Goal: Information Seeking & Learning: Learn about a topic

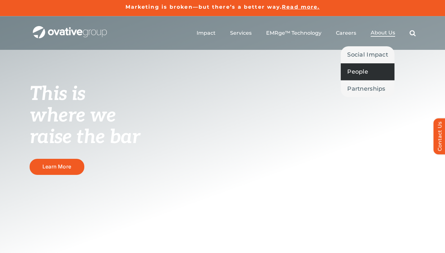
click at [361, 72] on span "People" at bounding box center [358, 71] width 21 height 9
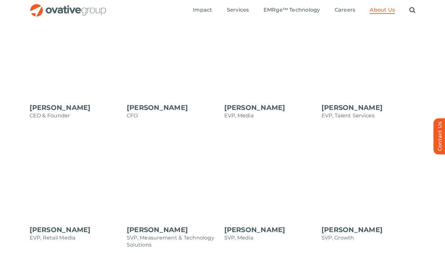
scroll to position [676, 0]
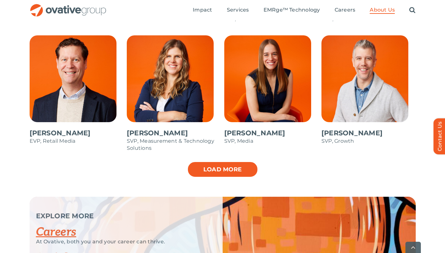
click at [224, 170] on link "Load more" at bounding box center [222, 170] width 71 height 16
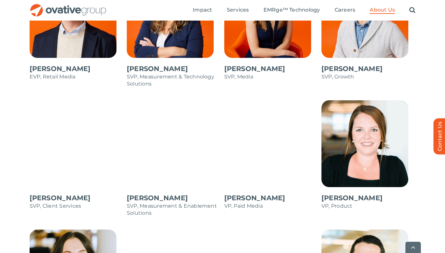
scroll to position [902, 0]
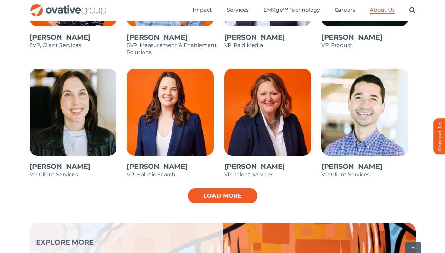
click at [240, 197] on link "Load more" at bounding box center [222, 196] width 71 height 16
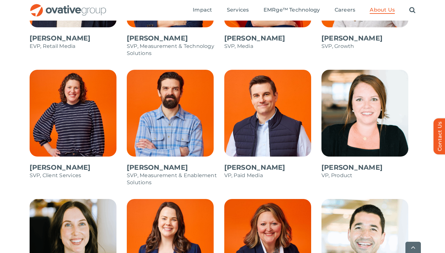
scroll to position [852, 0]
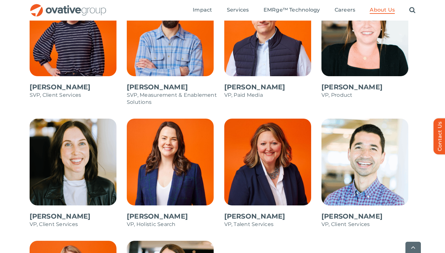
click at [350, 169] on span at bounding box center [369, 177] width 94 height 116
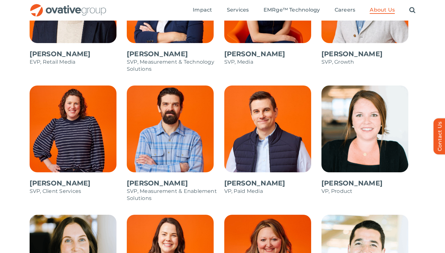
scroll to position [755, 0]
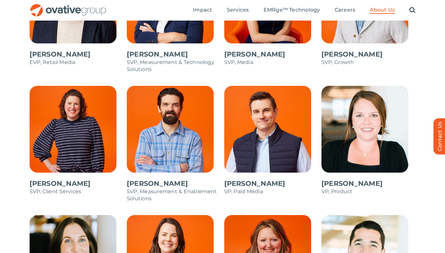
click at [178, 135] on span at bounding box center [174, 147] width 94 height 123
click at [279, 113] on span at bounding box center [271, 144] width 94 height 116
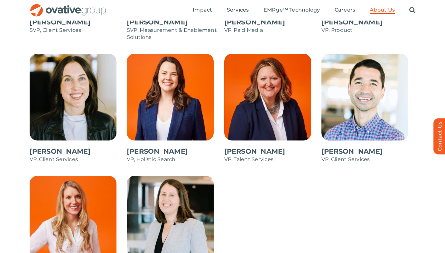
scroll to position [916, 0]
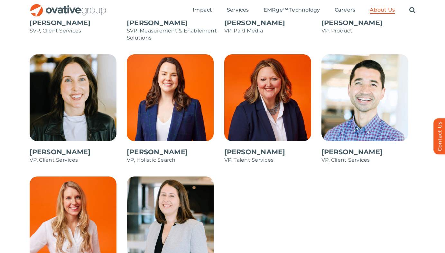
click at [164, 128] on span at bounding box center [174, 112] width 94 height 116
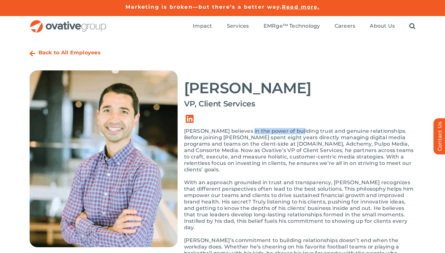
drag, startPoint x: 247, startPoint y: 134, endPoint x: 295, endPoint y: 134, distance: 47.7
click at [295, 134] on p "Jay believes in the power of building trust and genuine relationships. Before j…" at bounding box center [300, 150] width 232 height 45
click at [294, 149] on p "Jay believes in the power of building trust and genuine relationships. Before j…" at bounding box center [300, 150] width 232 height 45
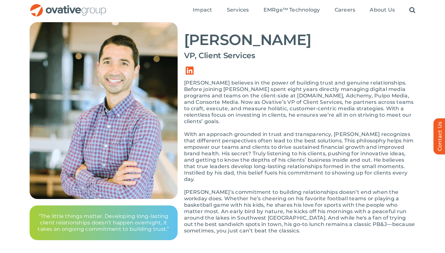
scroll to position [64, 0]
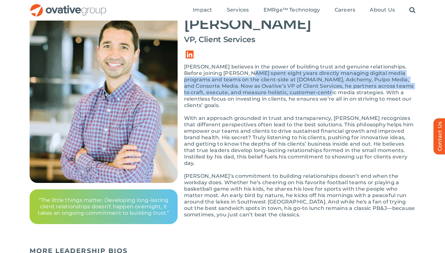
drag, startPoint x: 235, startPoint y: 77, endPoint x: 304, endPoint y: 93, distance: 70.5
click at [304, 93] on p "Jay believes in the power of building trust and genuine relationships. Before j…" at bounding box center [300, 86] width 232 height 45
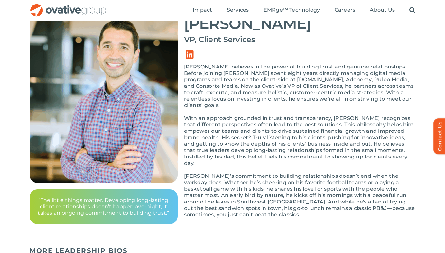
click at [301, 98] on p "Jay believes in the power of building trust and genuine relationships. Before j…" at bounding box center [300, 86] width 232 height 45
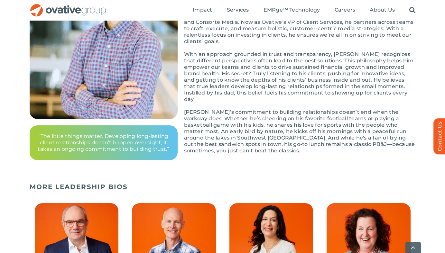
scroll to position [129, 0]
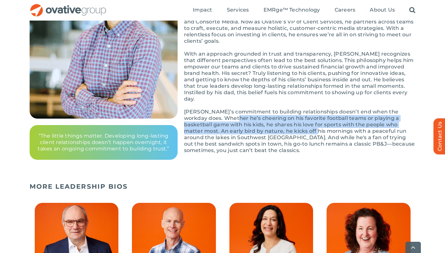
drag, startPoint x: 224, startPoint y: 108, endPoint x: 287, endPoint y: 121, distance: 64.3
click at [287, 121] on p "Jay’s commitment to building relationships doesn’t end when the workday does. W…" at bounding box center [300, 131] width 232 height 45
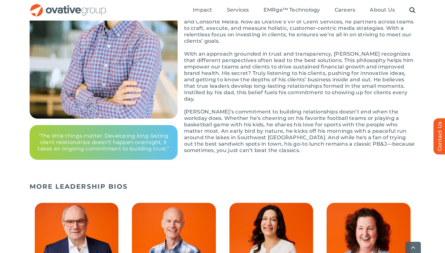
click at [283, 122] on p "Jay’s commitment to building relationships doesn’t end when the workday does. W…" at bounding box center [300, 131] width 232 height 45
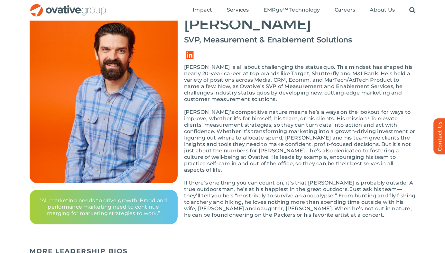
scroll to position [64, 0]
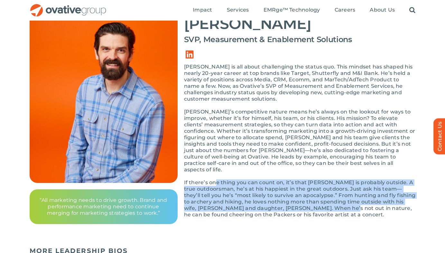
drag, startPoint x: 215, startPoint y: 176, endPoint x: 348, endPoint y: 201, distance: 134.7
click at [348, 201] on p "If there’s one thing you can count on, it’s that Troy is probably outside. A tr…" at bounding box center [300, 199] width 232 height 39
click at [303, 205] on p "If there’s one thing you can count on, it’s that Troy is probably outside. A tr…" at bounding box center [300, 199] width 232 height 39
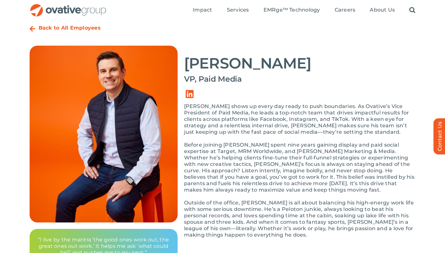
scroll to position [64, 0]
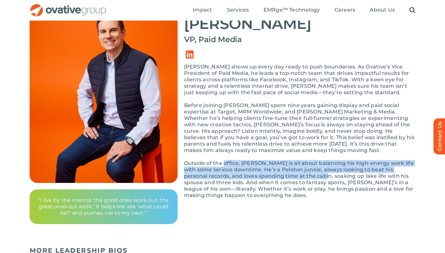
drag, startPoint x: 223, startPoint y: 165, endPoint x: 303, endPoint y: 177, distance: 80.4
click at [303, 177] on p "Outside of the office, Andy is all about balancing his high-energy work life wi…" at bounding box center [300, 179] width 232 height 39
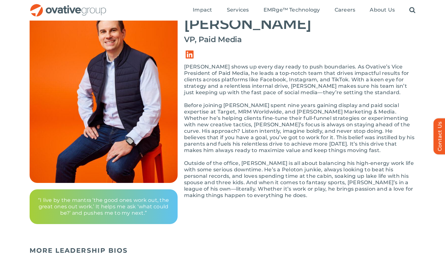
click at [242, 186] on p "Outside of the office, Andy is all about balancing his high-energy work life wi…" at bounding box center [300, 179] width 232 height 39
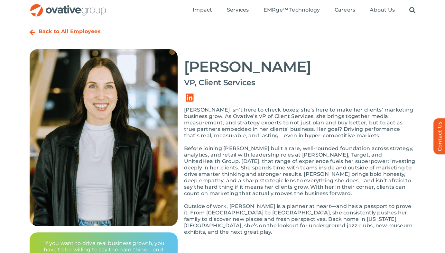
scroll to position [32, 0]
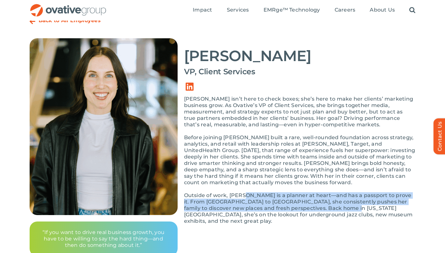
drag, startPoint x: 243, startPoint y: 197, endPoint x: 330, endPoint y: 212, distance: 87.9
click at [330, 212] on p "Outside of work, Charlotte is a planner at heart—and has a passport to prove it…" at bounding box center [300, 209] width 232 height 32
click at [242, 208] on p "Outside of work, Charlotte is a planner at heart—and has a passport to prove it…" at bounding box center [300, 209] width 232 height 32
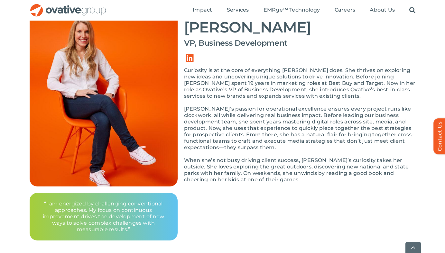
scroll to position [97, 0]
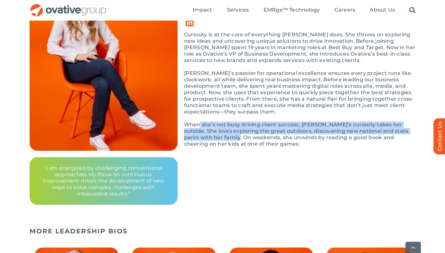
drag, startPoint x: 201, startPoint y: 126, endPoint x: 231, endPoint y: 138, distance: 32.5
click at [231, 138] on p "When she’s not busy driving client success, Jen’s curiosity takes her outside. …" at bounding box center [300, 135] width 232 height 26
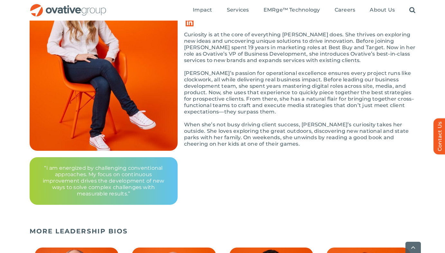
click at [217, 142] on p "When she’s not busy driving client success, Jen’s curiosity takes her outside. …" at bounding box center [300, 135] width 232 height 26
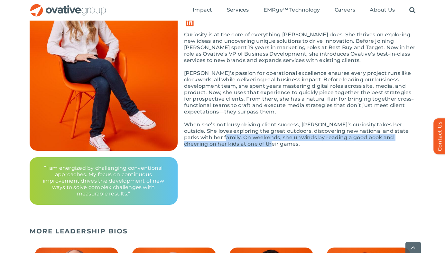
drag, startPoint x: 213, startPoint y: 138, endPoint x: 267, endPoint y: 143, distance: 54.4
click at [267, 143] on p "When she’s not busy driving client success, Jen’s curiosity takes her outside. …" at bounding box center [300, 135] width 232 height 26
click at [225, 139] on p "When she’s not busy driving client success, Jen’s curiosity takes her outside. …" at bounding box center [300, 135] width 232 height 26
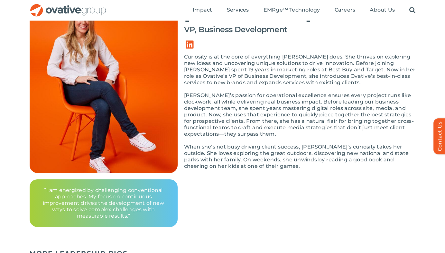
scroll to position [64, 0]
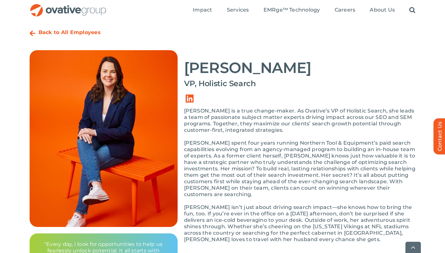
scroll to position [97, 0]
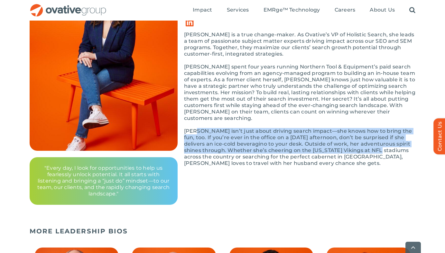
drag, startPoint x: 195, startPoint y: 123, endPoint x: 358, endPoint y: 144, distance: 164.6
click at [358, 144] on p "Ericka isn’t just about driving search impact—she knows how to bring the fun, t…" at bounding box center [300, 147] width 232 height 39
click at [285, 143] on p "Ericka isn’t just about driving search impact—she knows how to bring the fun, t…" at bounding box center [300, 147] width 232 height 39
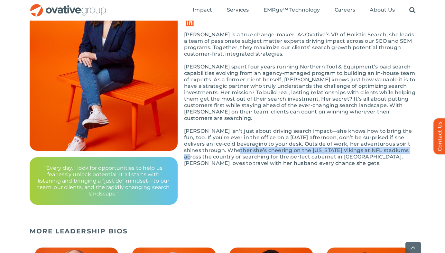
drag, startPoint x: 217, startPoint y: 144, endPoint x: 391, endPoint y: 147, distance: 174.3
click at [391, 147] on p "Ericka isn’t just about driving search impact—she knows how to bring the fun, t…" at bounding box center [300, 147] width 232 height 39
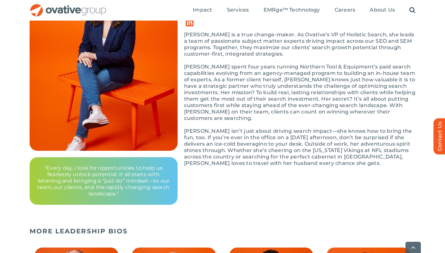
click at [271, 157] on p "Ericka isn’t just about driving search impact—she knows how to bring the fun, t…" at bounding box center [300, 147] width 232 height 39
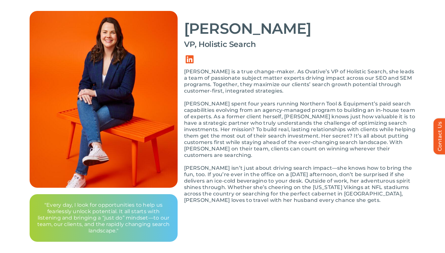
scroll to position [0, 0]
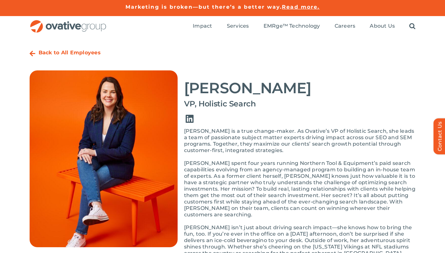
click at [192, 118] on link "Link to https://www.linkedin.com/in/erickastrickland/" at bounding box center [190, 119] width 18 height 18
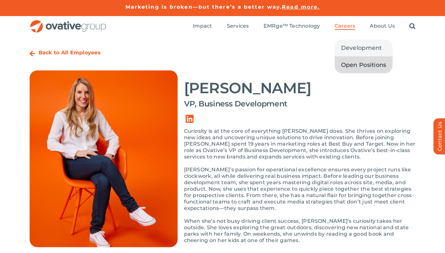
click at [355, 66] on span "Open Positions" at bounding box center [363, 65] width 45 height 9
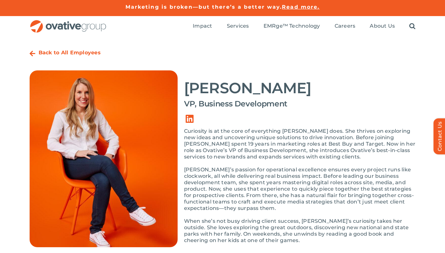
click at [76, 28] on img "OG_Full_horizontal_RGB" at bounding box center [68, 26] width 77 height 13
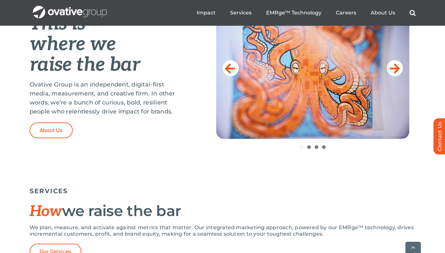
scroll to position [290, 0]
